Goal: Information Seeking & Learning: Learn about a topic

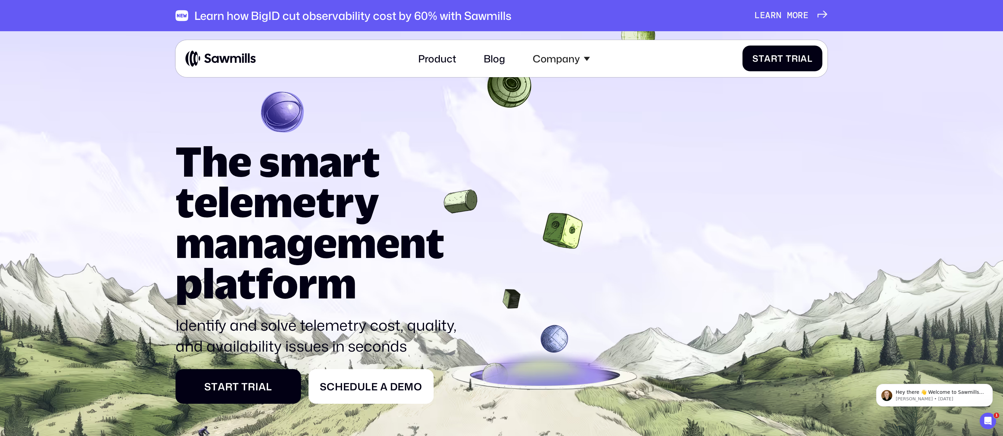
click at [893, 86] on icon at bounding box center [501, 279] width 1003 height 510
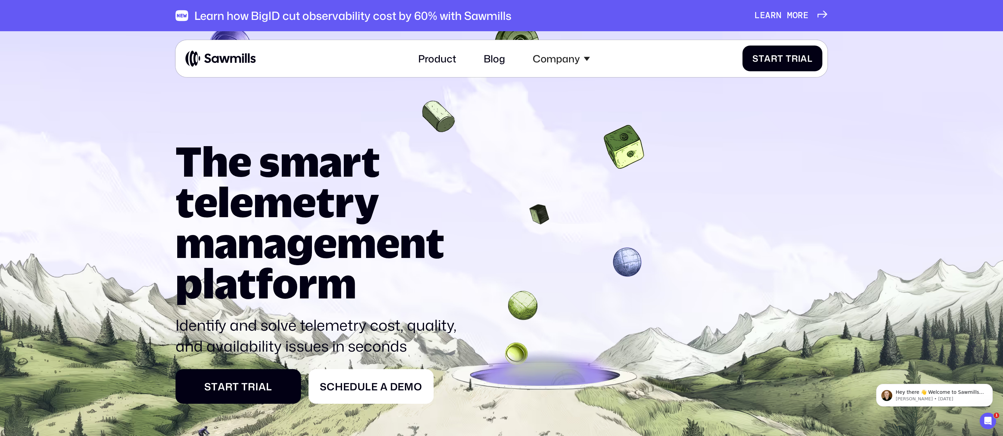
click at [784, 15] on span at bounding box center [783, 15] width 5 height 11
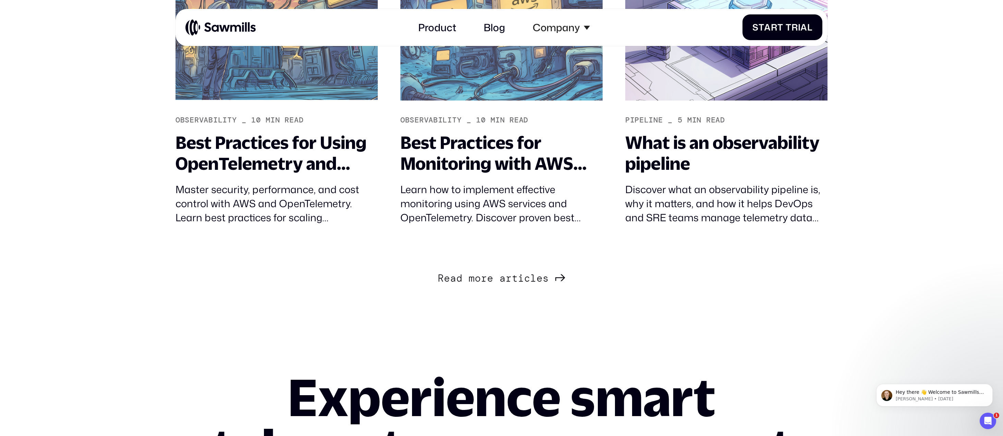
scroll to position [1124, 0]
click at [516, 280] on span "t" at bounding box center [515, 278] width 6 height 12
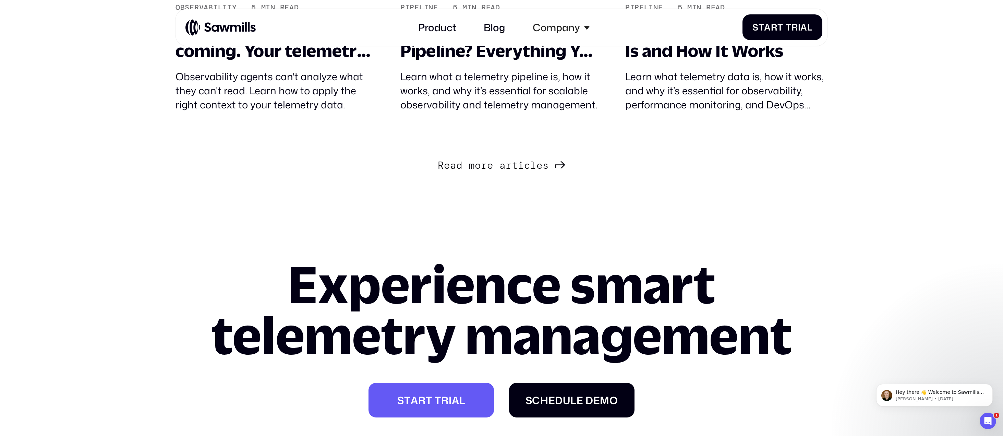
scroll to position [2353, 0]
click at [468, 167] on span "Next Page" at bounding box center [465, 165] width 6 height 12
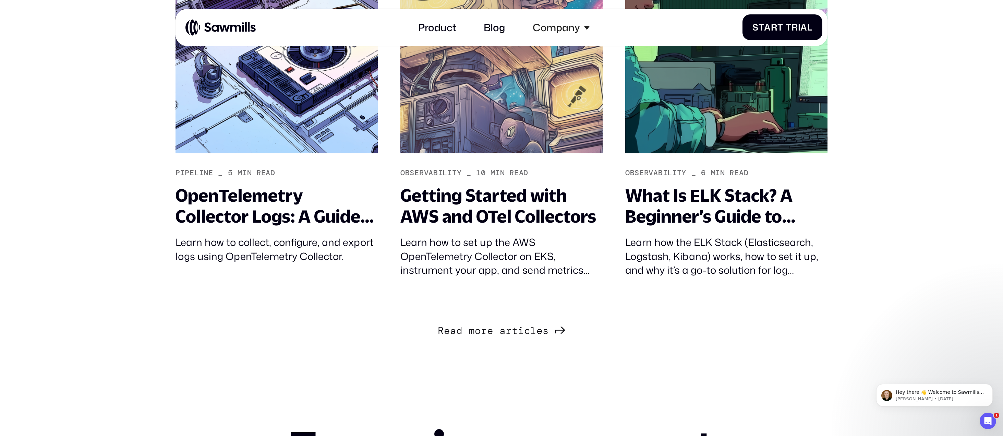
scroll to position [3304, 0]
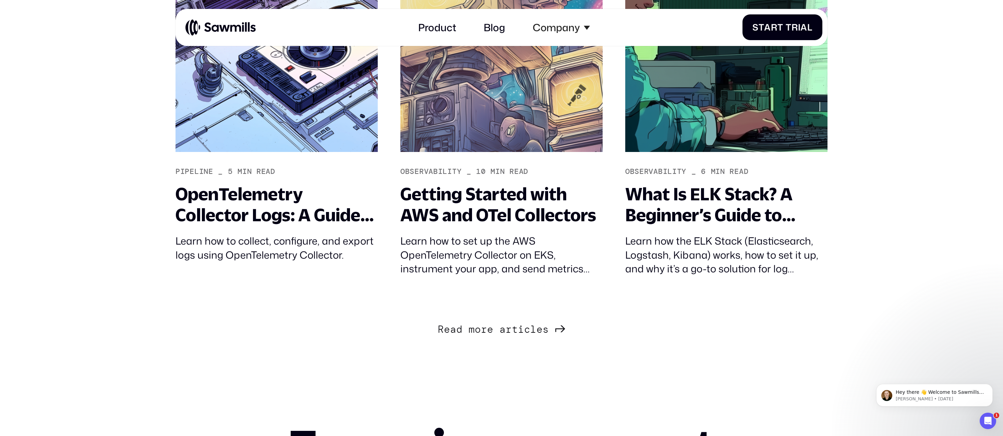
click at [513, 331] on span "t" at bounding box center [515, 329] width 6 height 12
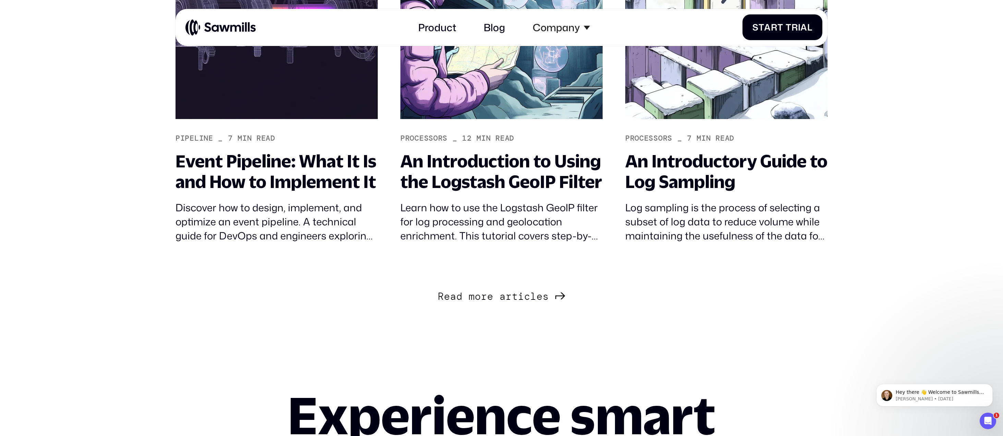
scroll to position [4453, 0]
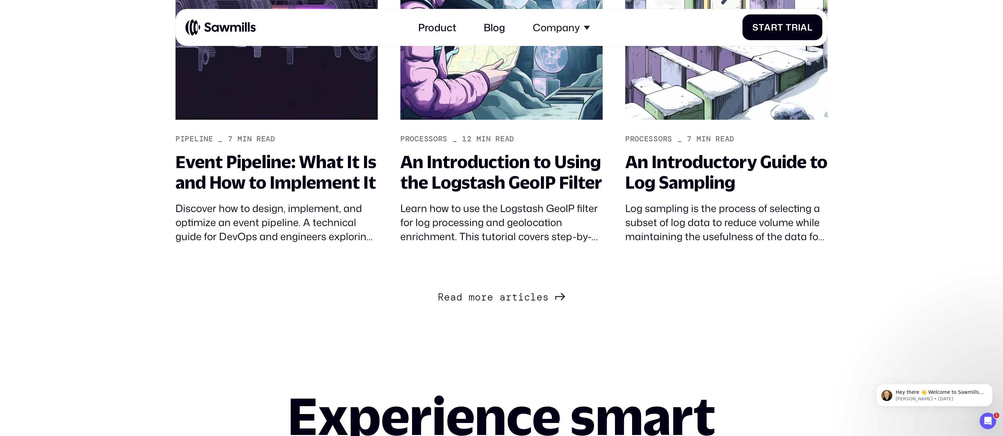
click at [480, 297] on span "o" at bounding box center [478, 297] width 6 height 12
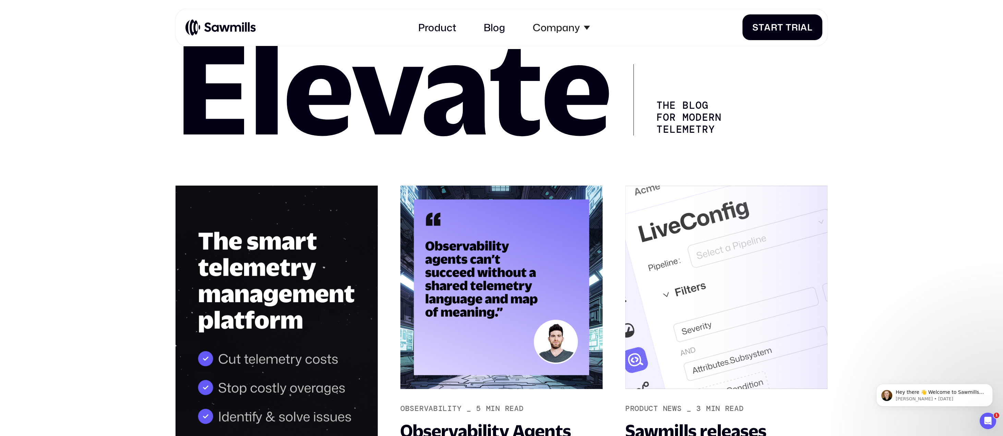
scroll to position [0, 0]
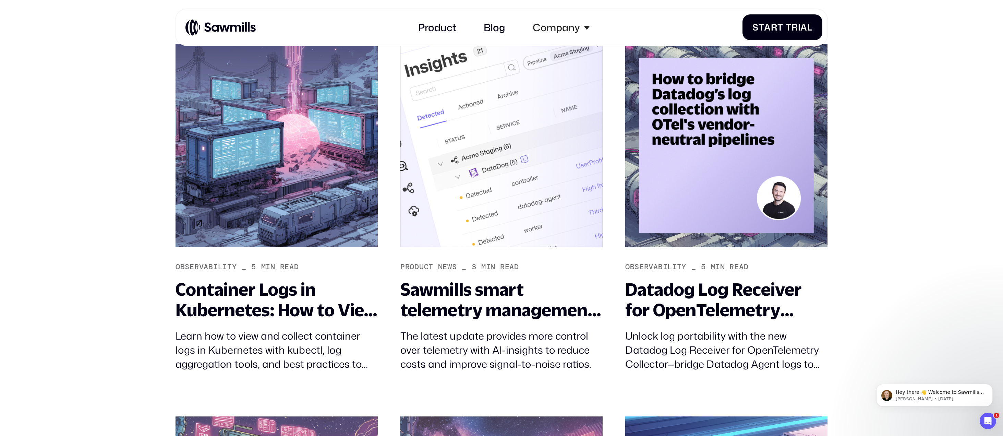
scroll to position [610, 0]
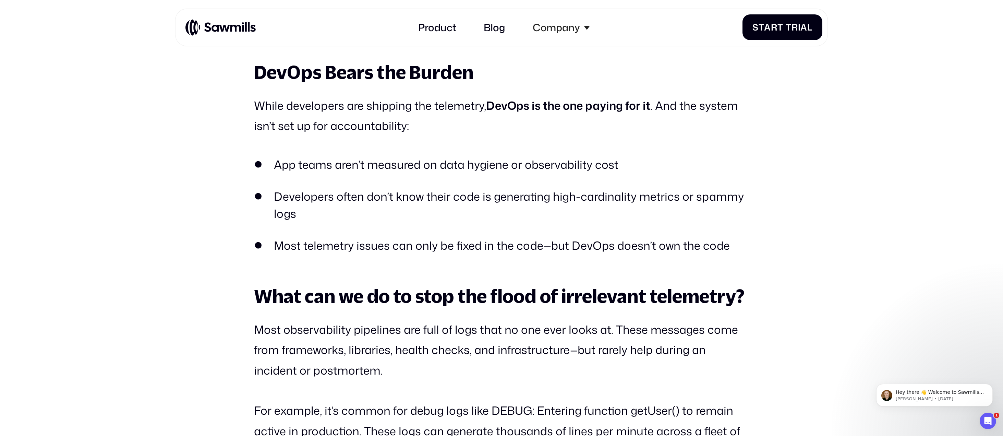
scroll to position [928, 0]
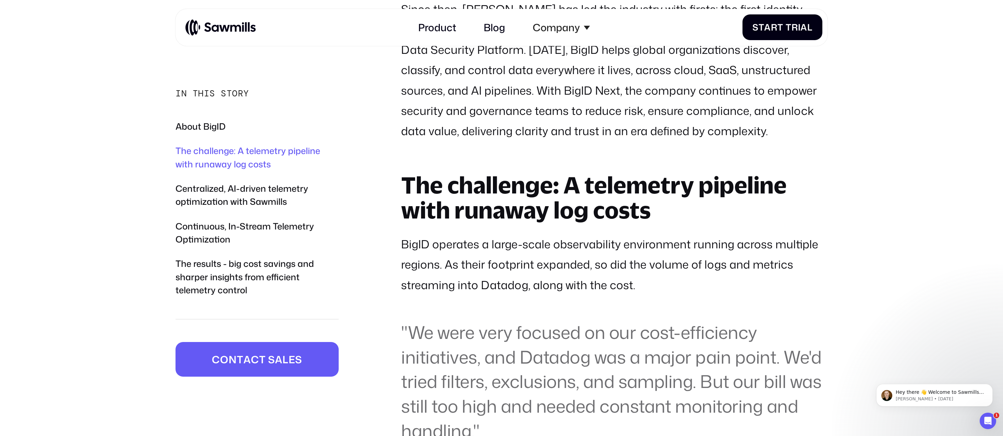
scroll to position [851, 0]
click at [987, 423] on icon "Open Intercom Messenger" at bounding box center [986, 419] width 11 height 11
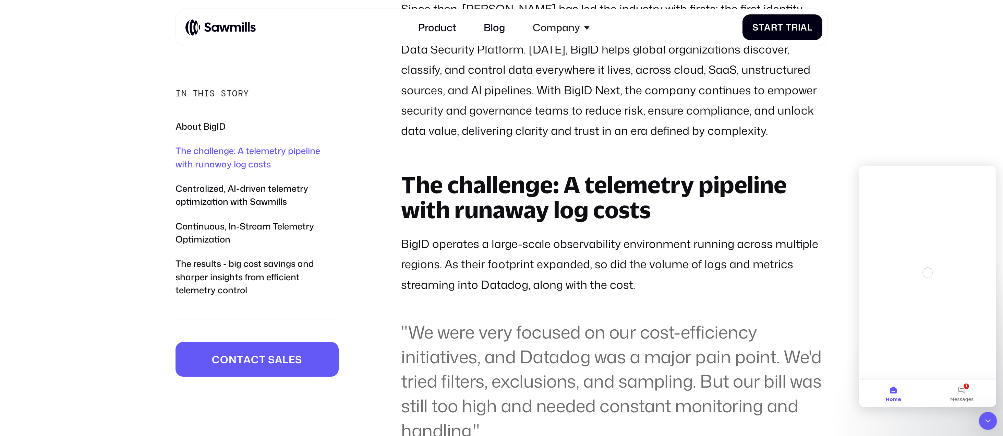
scroll to position [0, 0]
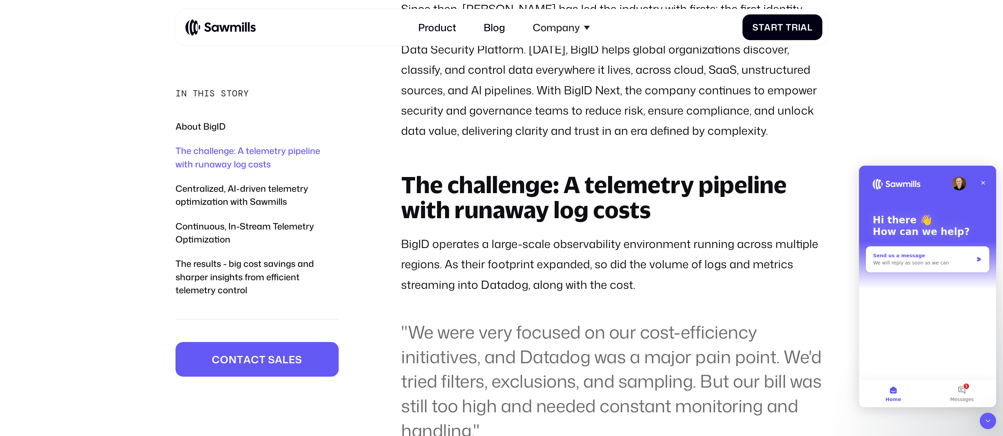
click at [901, 267] on div "Send us a message We will reply as soon as we can" at bounding box center [927, 258] width 123 height 25
